Goal: Task Accomplishment & Management: Complete application form

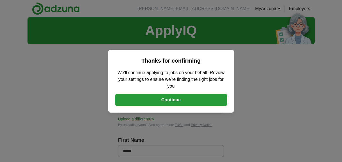
click at [174, 100] on button "Continue" at bounding box center [171, 100] width 112 height 12
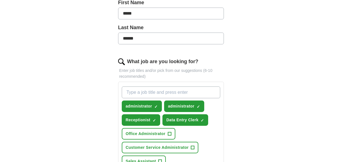
scroll to position [140, 0]
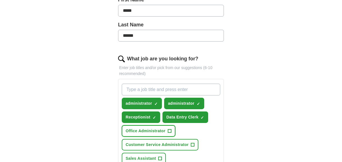
click at [150, 131] on span "Office Administrator" at bounding box center [146, 131] width 40 height 6
click at [147, 89] on input "What job are you looking for?" at bounding box center [171, 90] width 99 height 12
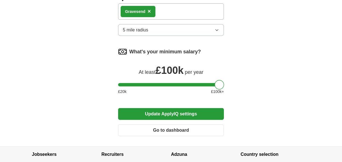
scroll to position [420, 0]
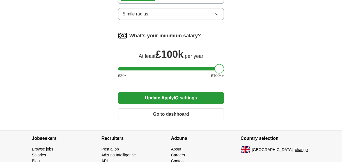
click at [172, 95] on button "Update ApplyIQ settings" at bounding box center [171, 98] width 106 height 12
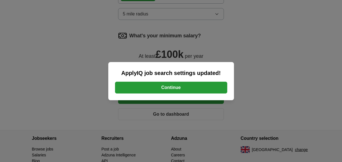
click at [172, 86] on button "Continue" at bounding box center [171, 88] width 112 height 12
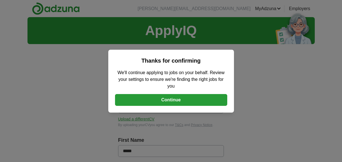
click at [173, 98] on button "Continue" at bounding box center [171, 100] width 112 height 12
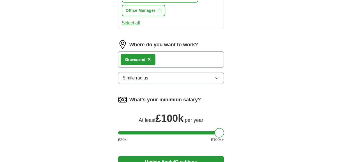
scroll to position [392, 0]
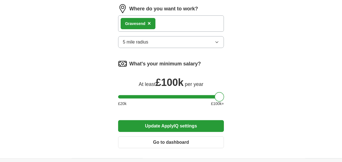
click at [167, 124] on button "Update ApplyIQ settings" at bounding box center [171, 126] width 106 height 12
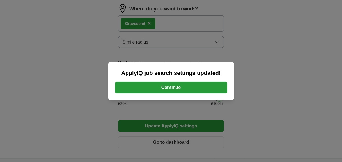
click at [168, 85] on button "Continue" at bounding box center [171, 88] width 112 height 12
